Goal: Navigation & Orientation: Find specific page/section

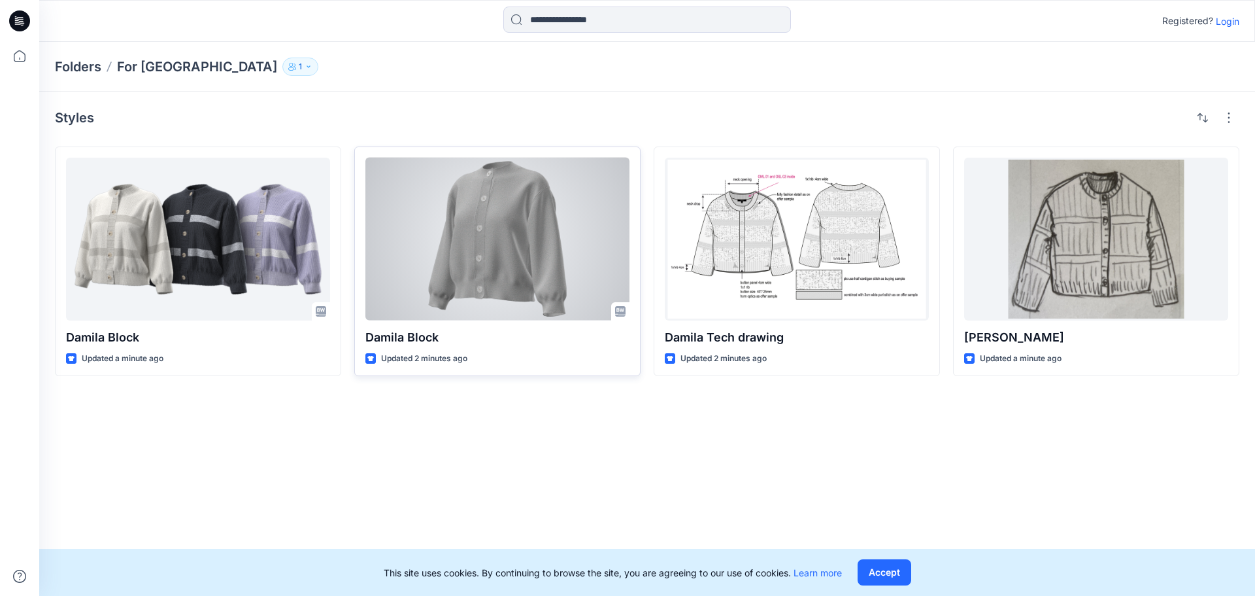
click at [547, 224] on div at bounding box center [497, 239] width 264 height 163
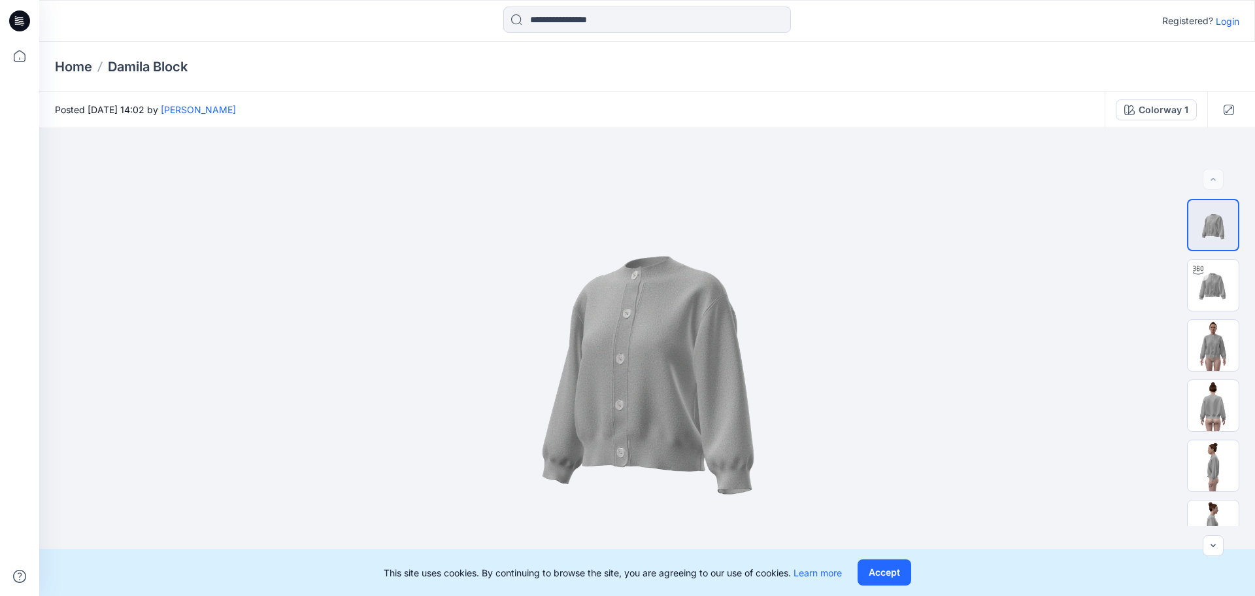
click at [68, 64] on p "Home" at bounding box center [73, 67] width 37 height 18
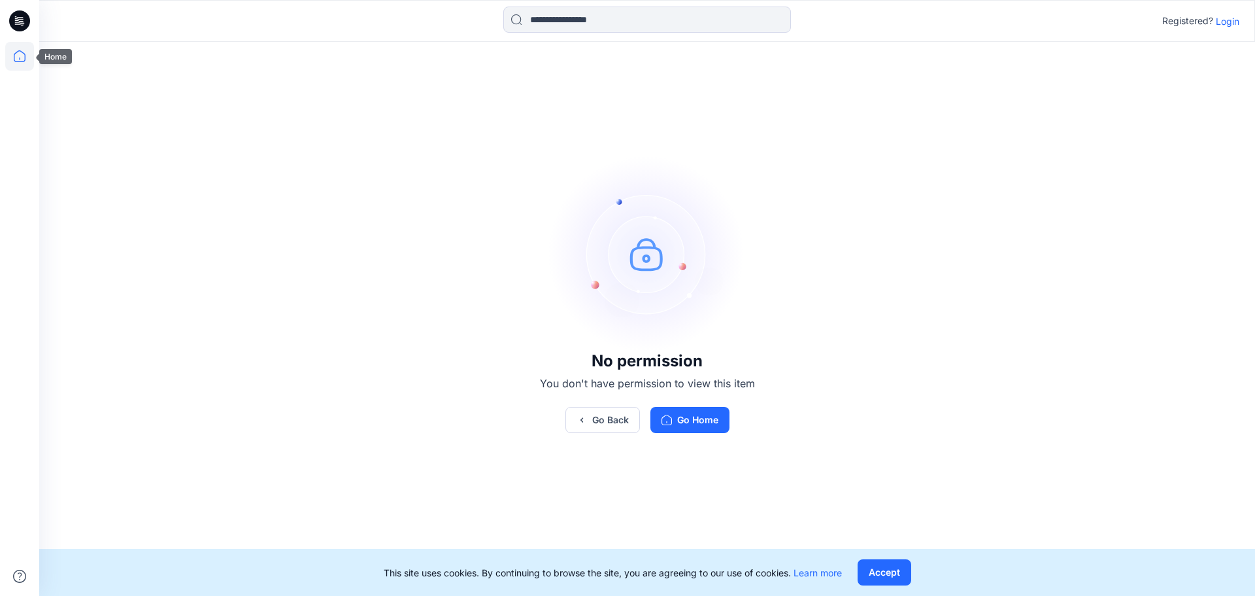
click at [22, 56] on icon at bounding box center [19, 56] width 29 height 29
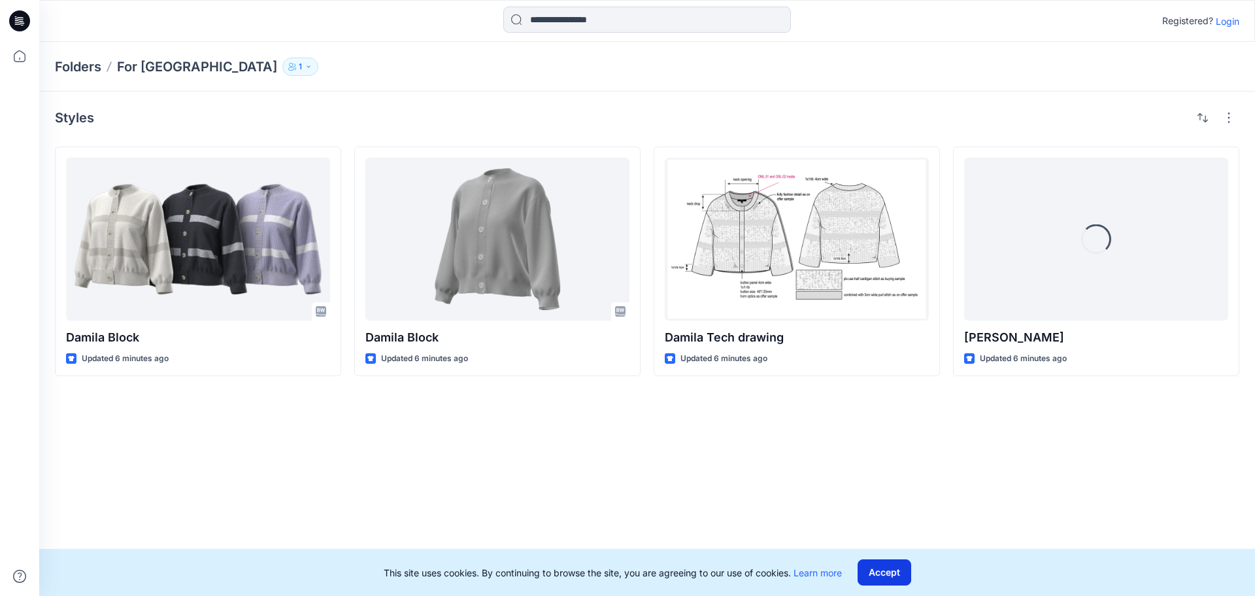
click at [876, 579] on button "Accept" at bounding box center [885, 572] width 54 height 26
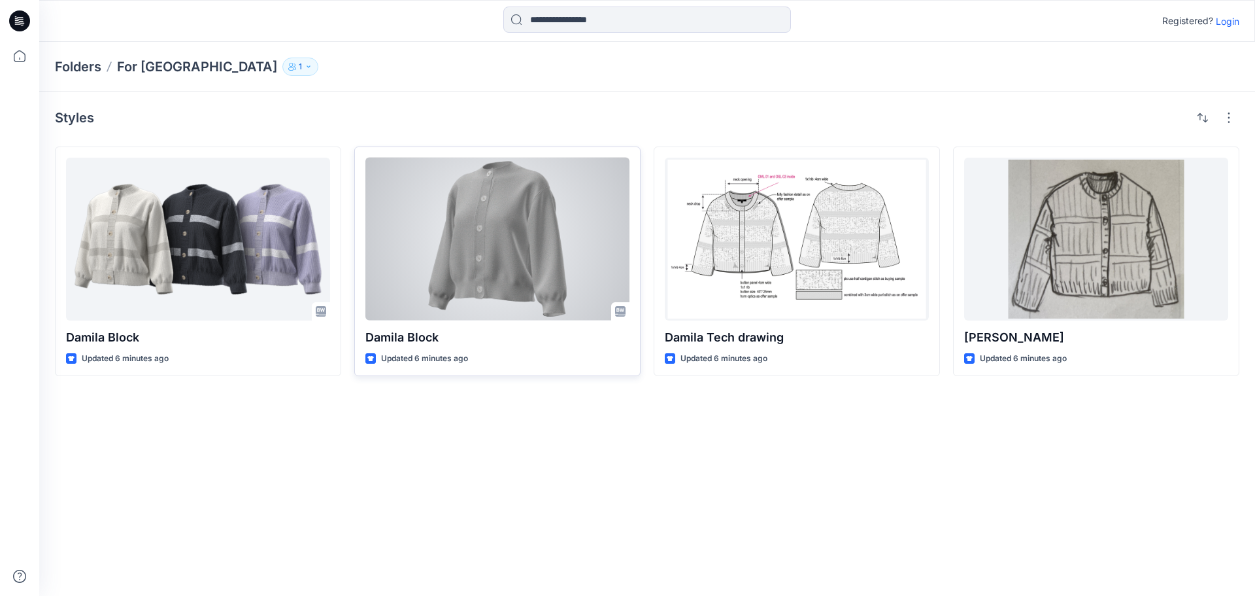
click at [495, 201] on div at bounding box center [497, 239] width 264 height 163
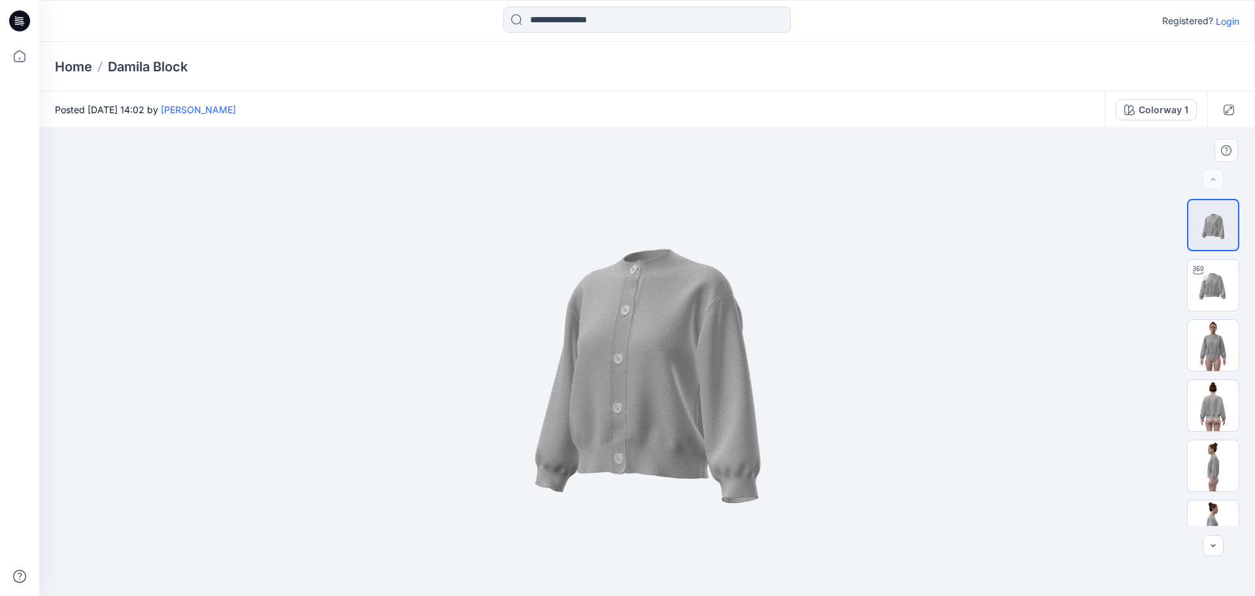
click at [265, 372] on div at bounding box center [647, 361] width 1216 height 467
click at [25, 21] on icon at bounding box center [19, 20] width 21 height 21
